Goal: Navigation & Orientation: Find specific page/section

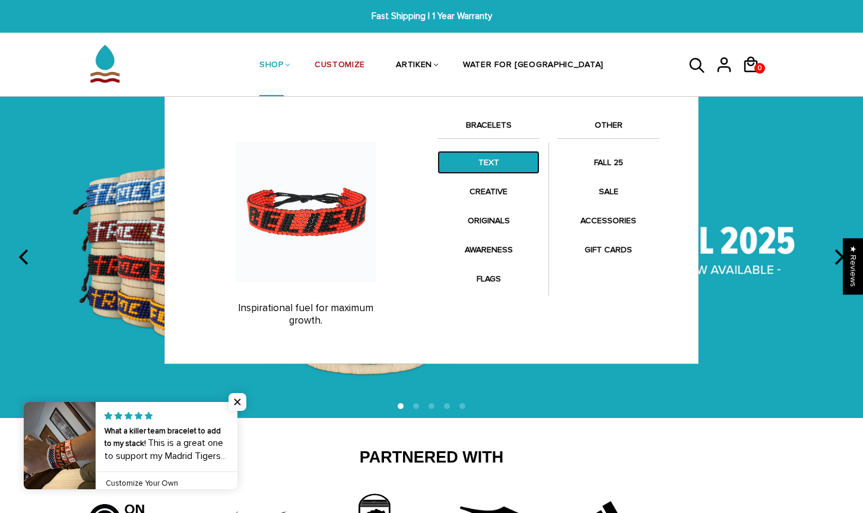
click at [485, 169] on link "TEXT" at bounding box center [488, 162] width 102 height 23
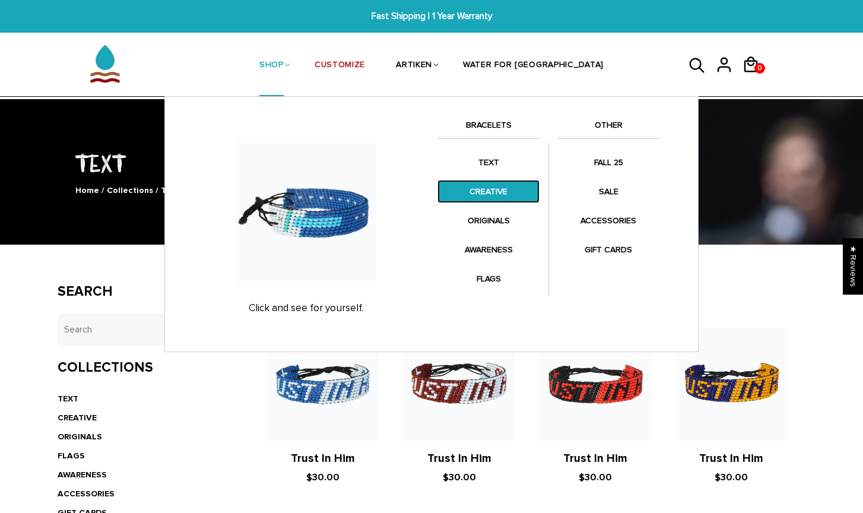
click at [478, 192] on link "CREATIVE" at bounding box center [488, 191] width 102 height 23
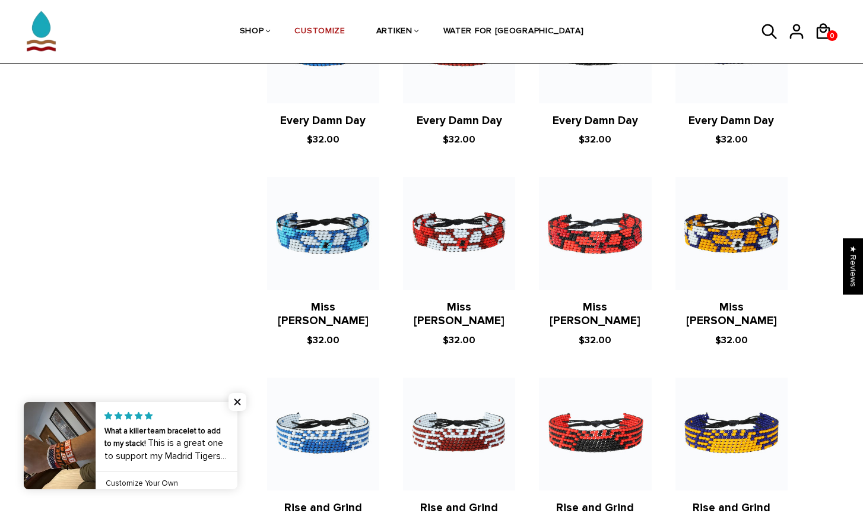
scroll to position [928, 0]
